Goal: Information Seeking & Learning: Check status

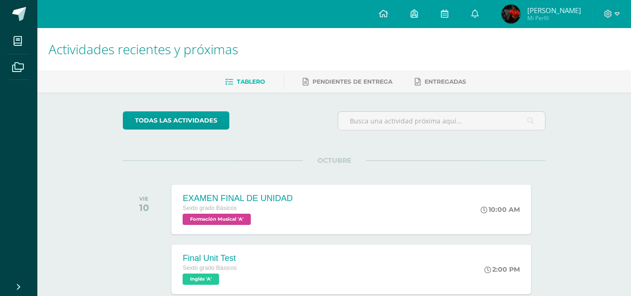
click at [540, 11] on span "[PERSON_NAME] [PERSON_NAME]" at bounding box center [554, 10] width 54 height 9
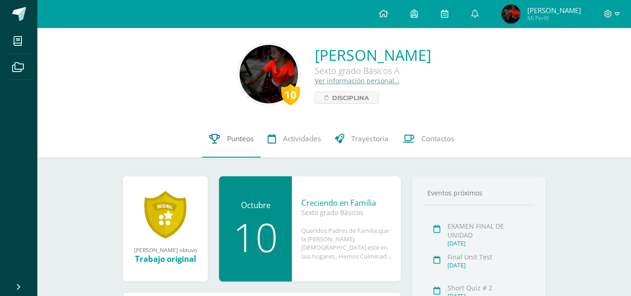
click at [248, 150] on link "Punteos" at bounding box center [231, 138] width 58 height 37
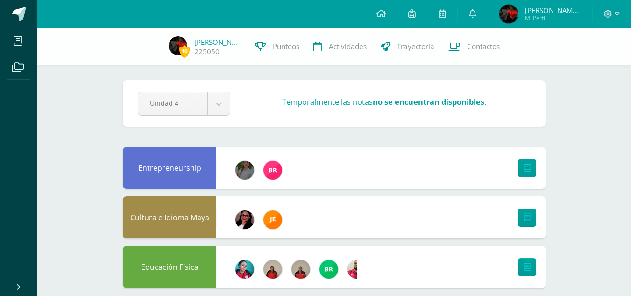
scroll to position [654, 0]
